Goal: Check status: Check status

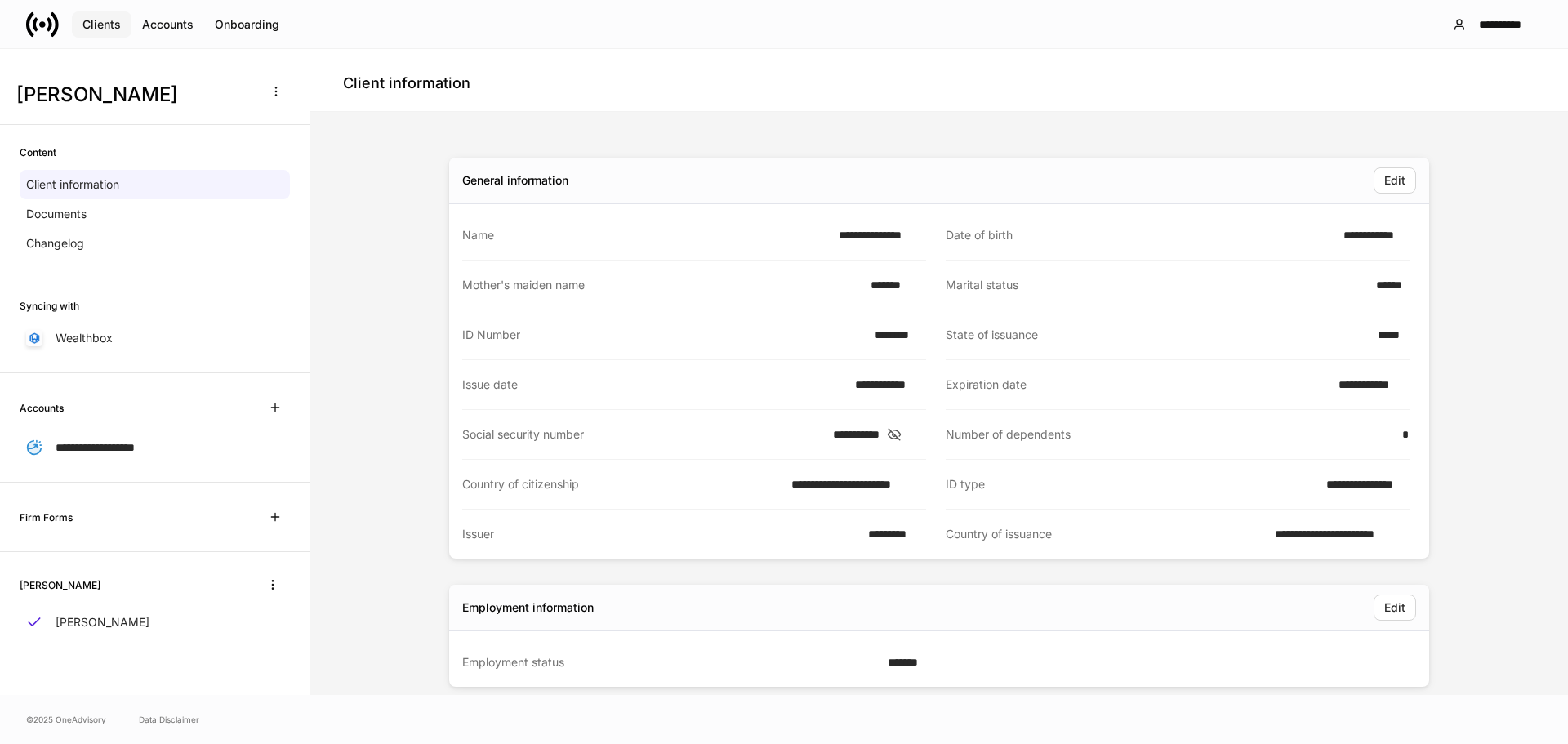
click at [105, 26] on div "Clients" at bounding box center [101, 24] width 38 height 11
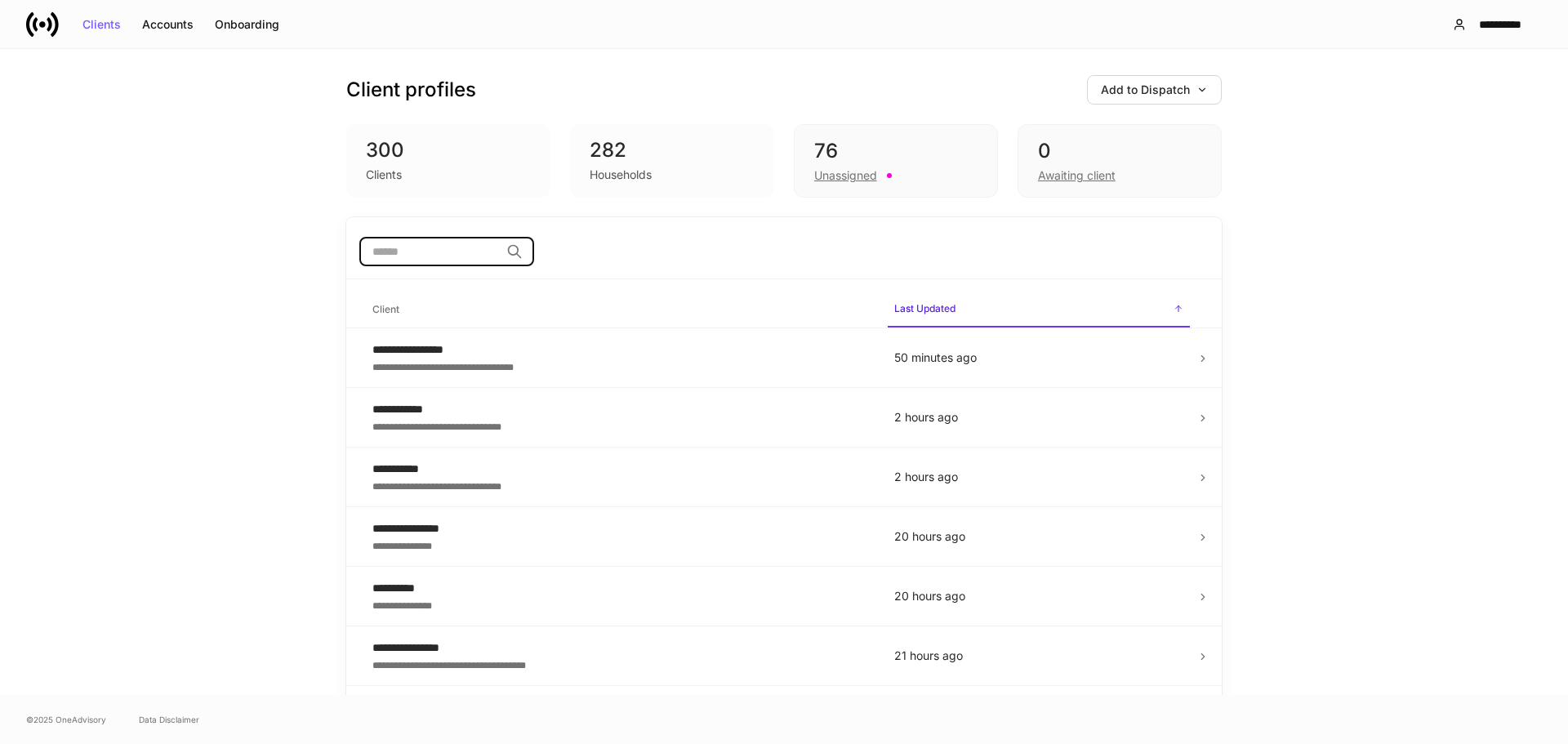
click at [432, 248] on input "search" at bounding box center [429, 252] width 140 height 30
click at [257, 20] on div "Onboarding" at bounding box center [247, 24] width 65 height 11
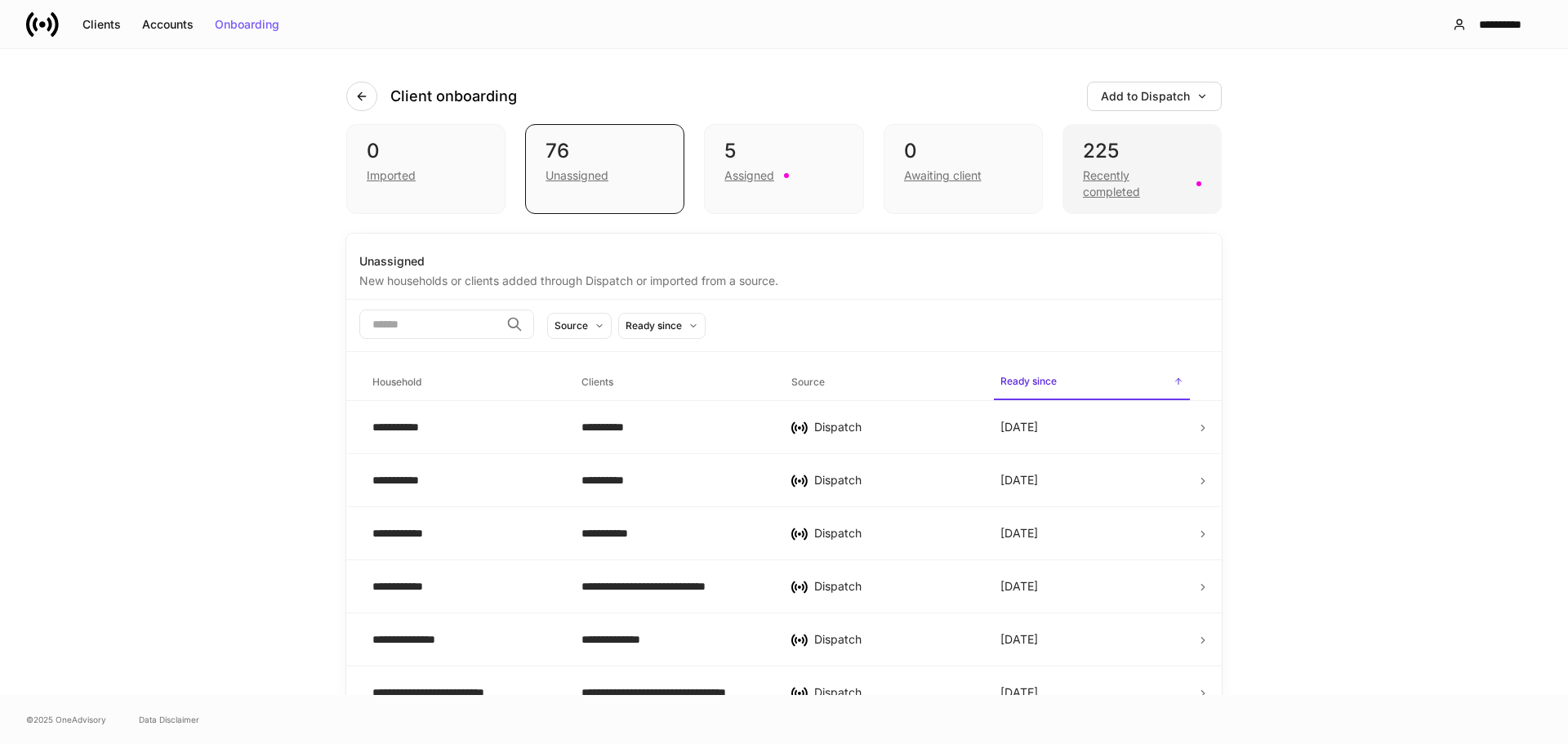
click at [1103, 183] on div "Recently completed" at bounding box center [1134, 184] width 104 height 32
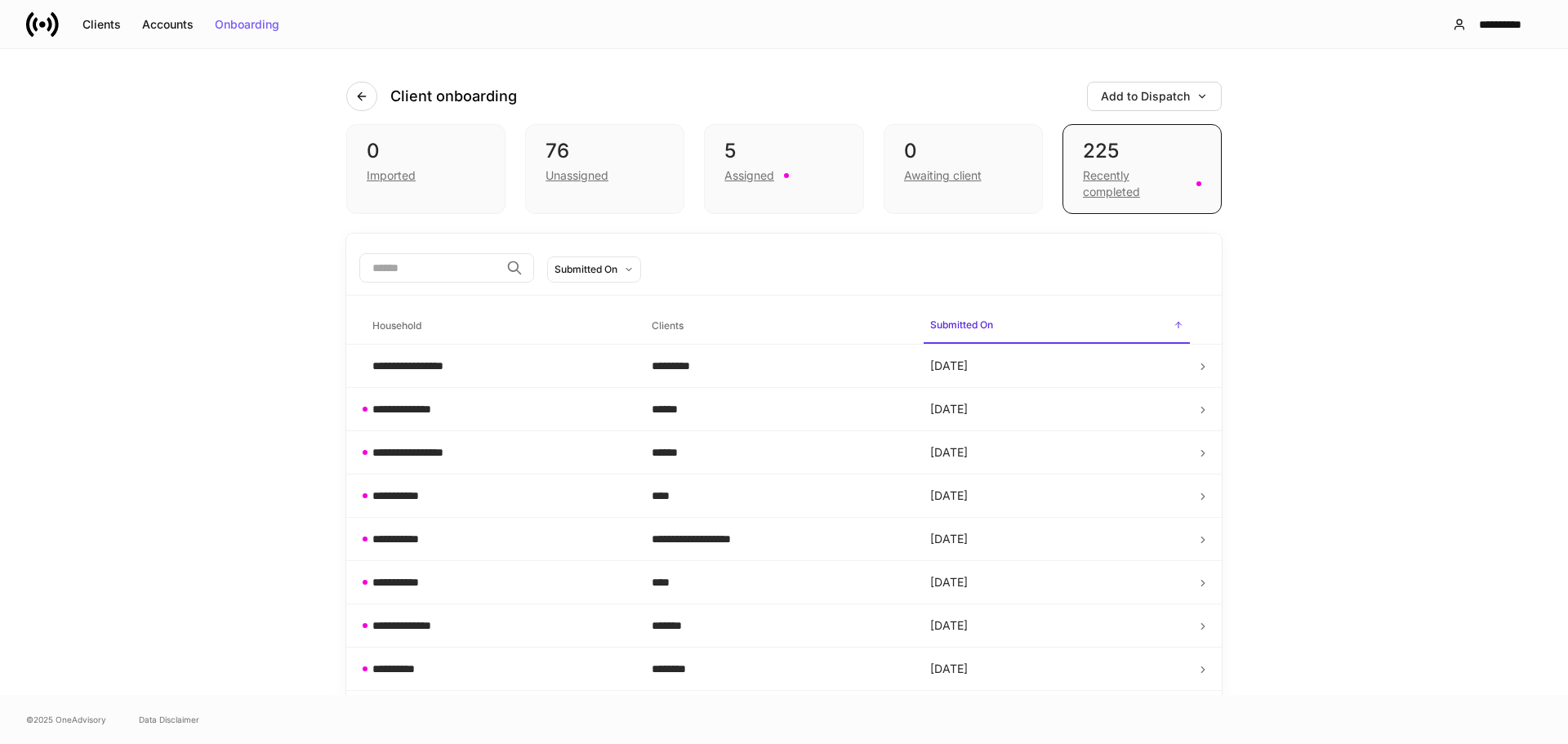
click at [421, 272] on input "search" at bounding box center [429, 268] width 140 height 30
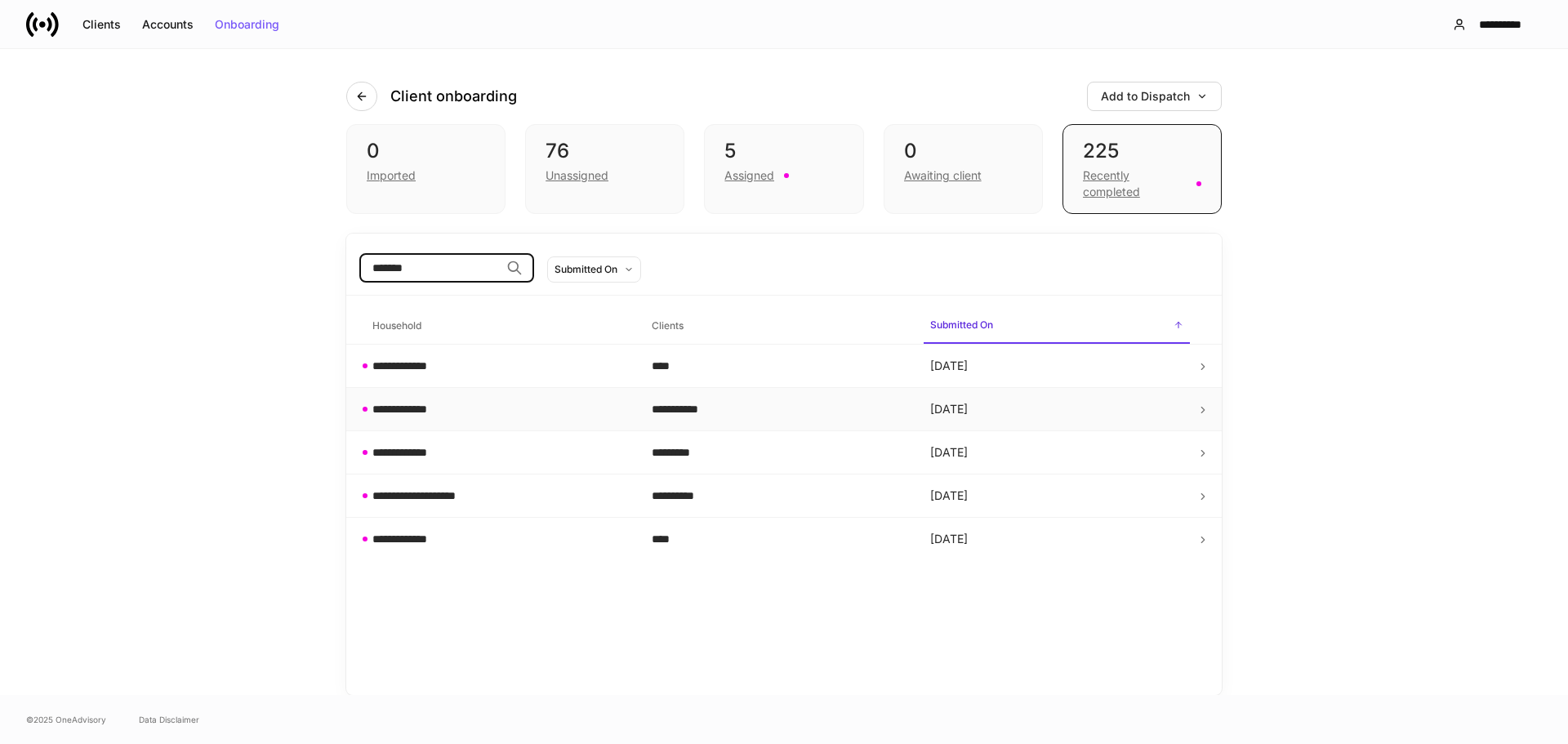
type input "*******"
click at [1181, 408] on td "[DATE]" at bounding box center [1056, 409] width 279 height 43
